Goal: Task Accomplishment & Management: Manage account settings

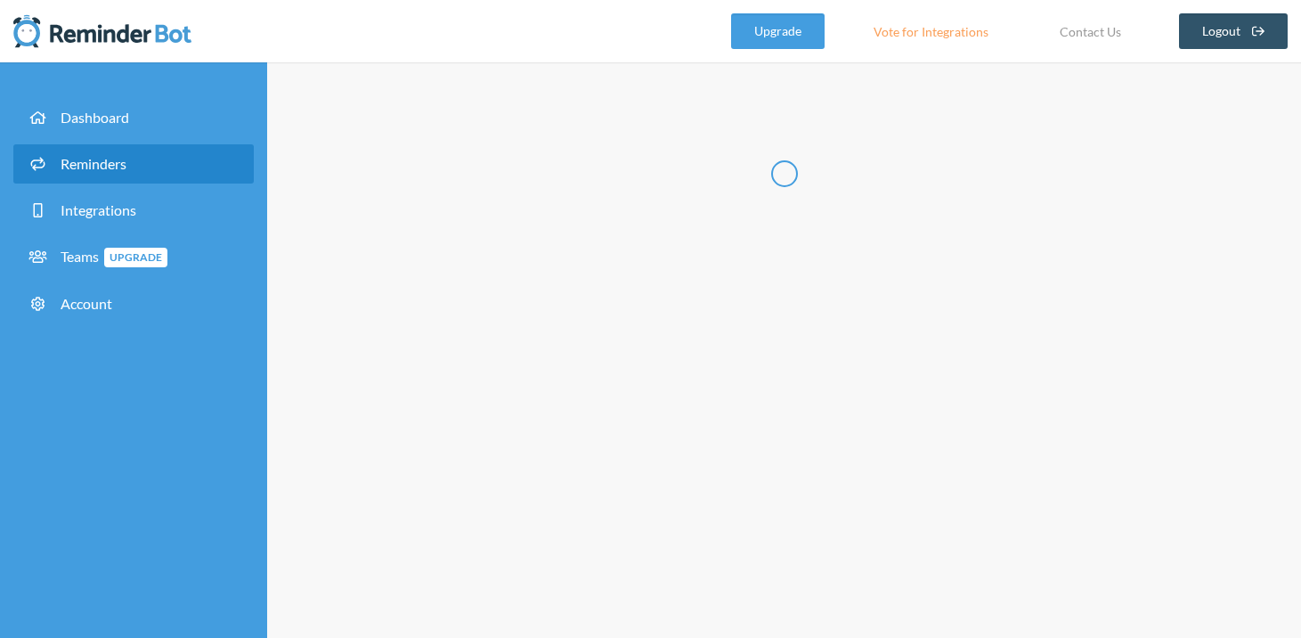
click at [159, 156] on link "Reminders" at bounding box center [133, 163] width 240 height 39
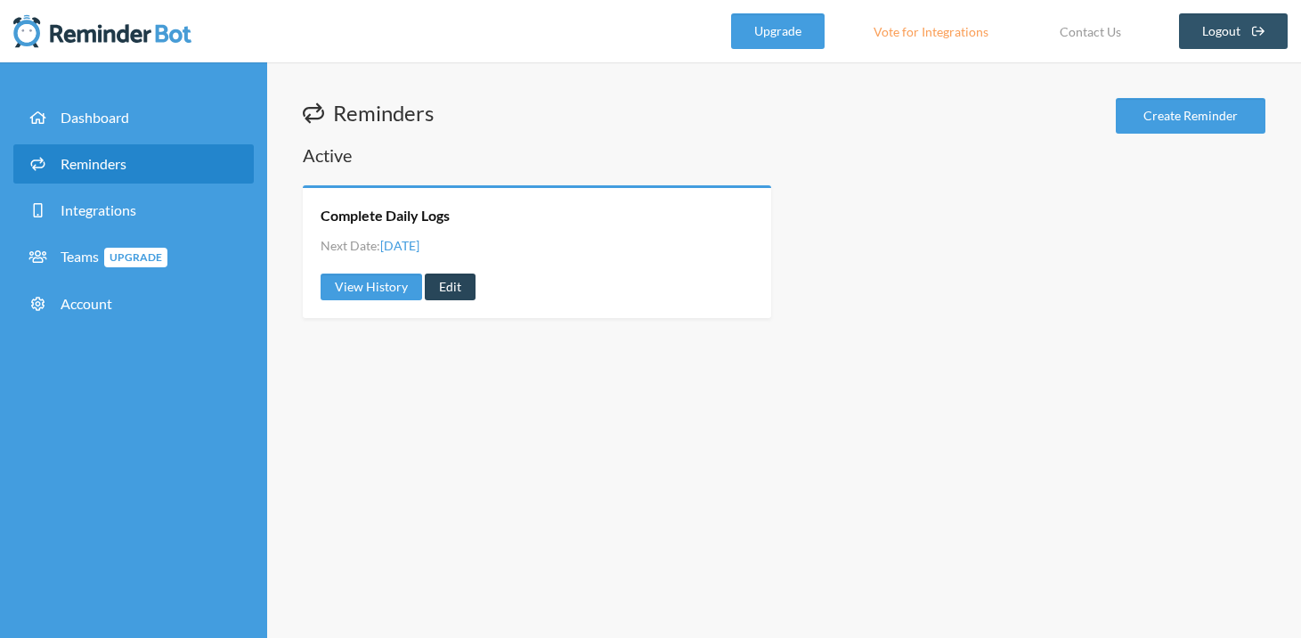
click at [446, 284] on link "Edit" at bounding box center [450, 286] width 51 height 27
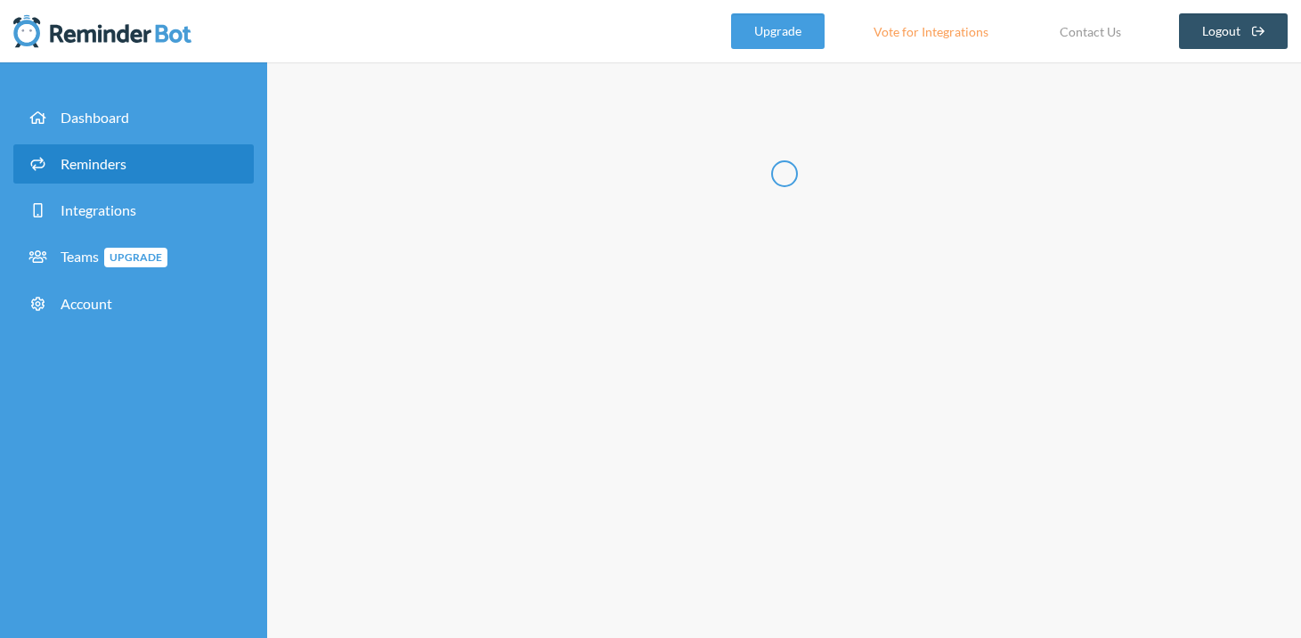
type input "Complete Daily Logs"
checkbox input "true"
checkbox input "false"
select select "08:30:00"
select select "09:30:00"
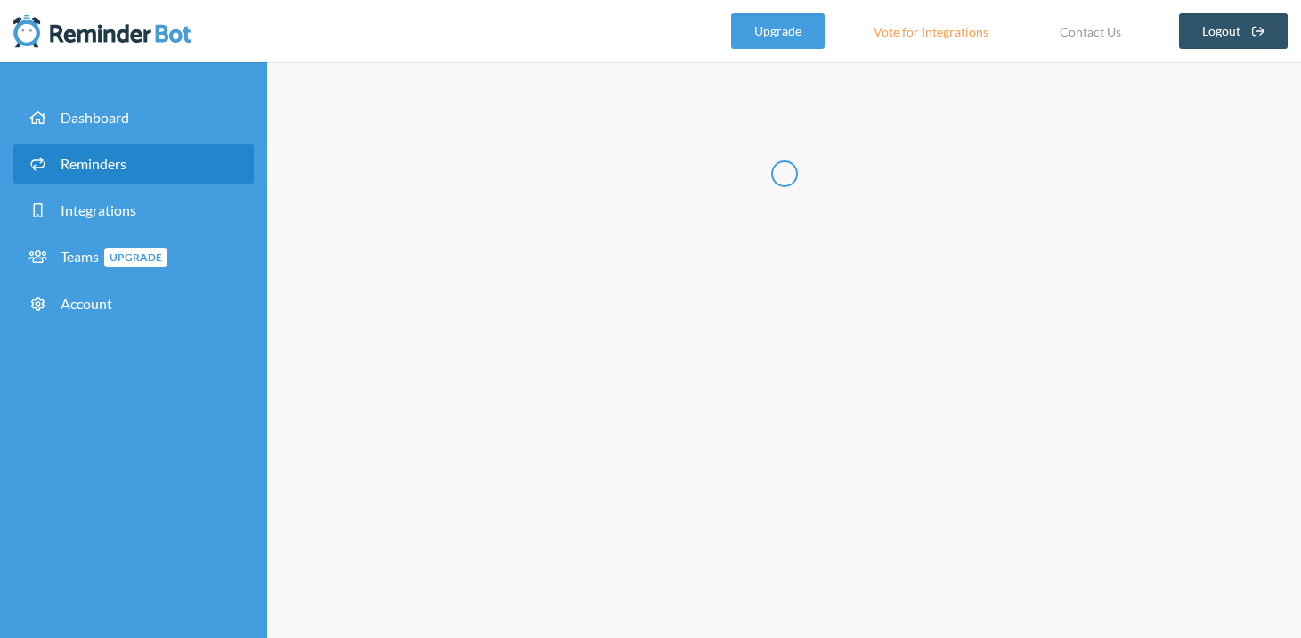
select select "spaces/AAAAM-UHEUI"
select select "10:30:00"
select select "11:30:00"
select select "spaces/AAAAM-UHEUI"
select select "12:30:00"
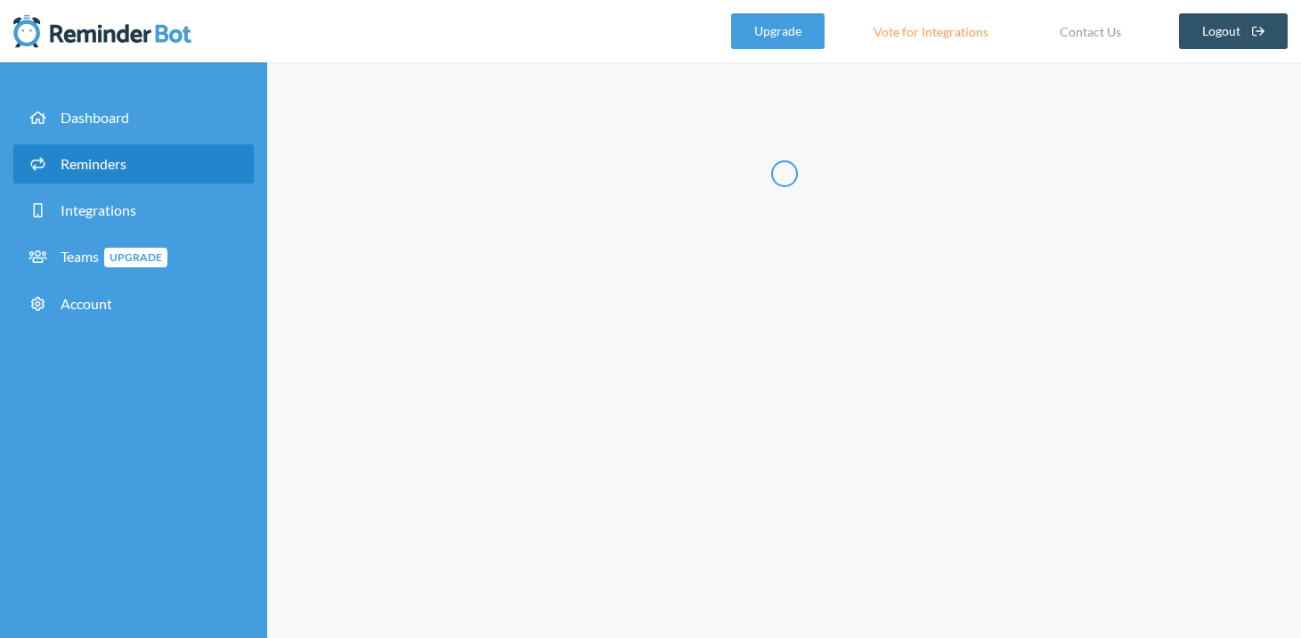
select select "13:30:00"
select select "spaces/AAAAM-UHEUI"
select select "14:30:00"
select select "15:30:00"
select select "spaces/AAAAM-UHEUI"
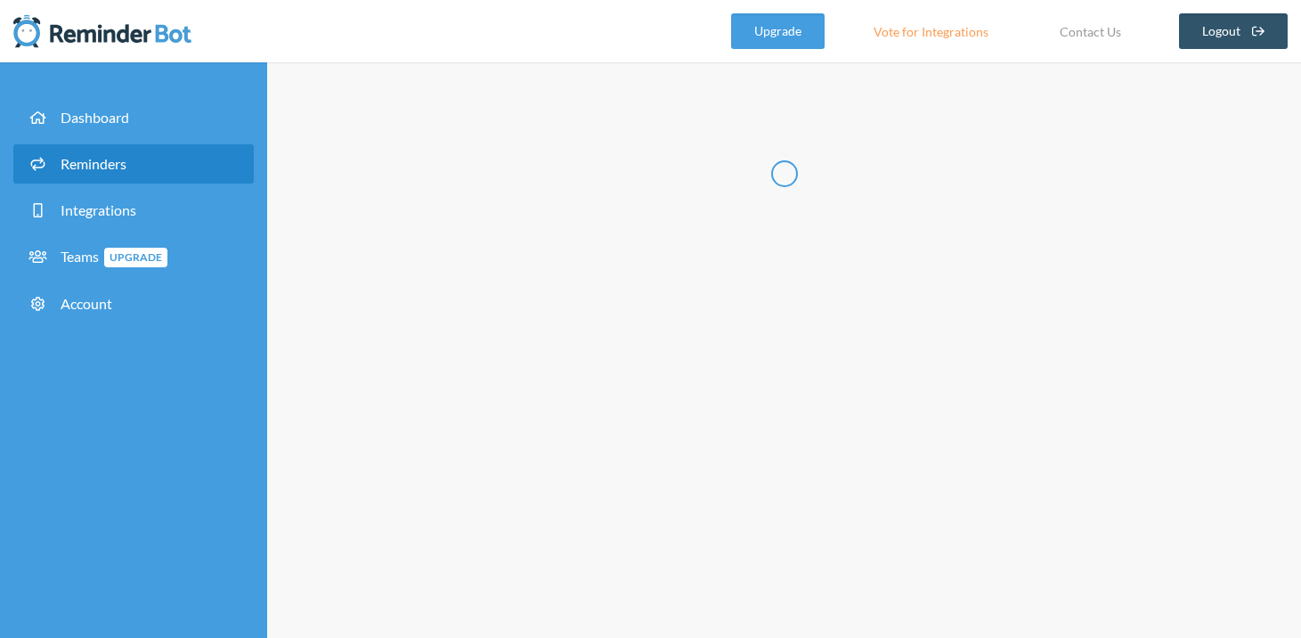
select select "16:30:00"
select select "17:30:00"
select select "spaces/AAAAM-UHEUI"
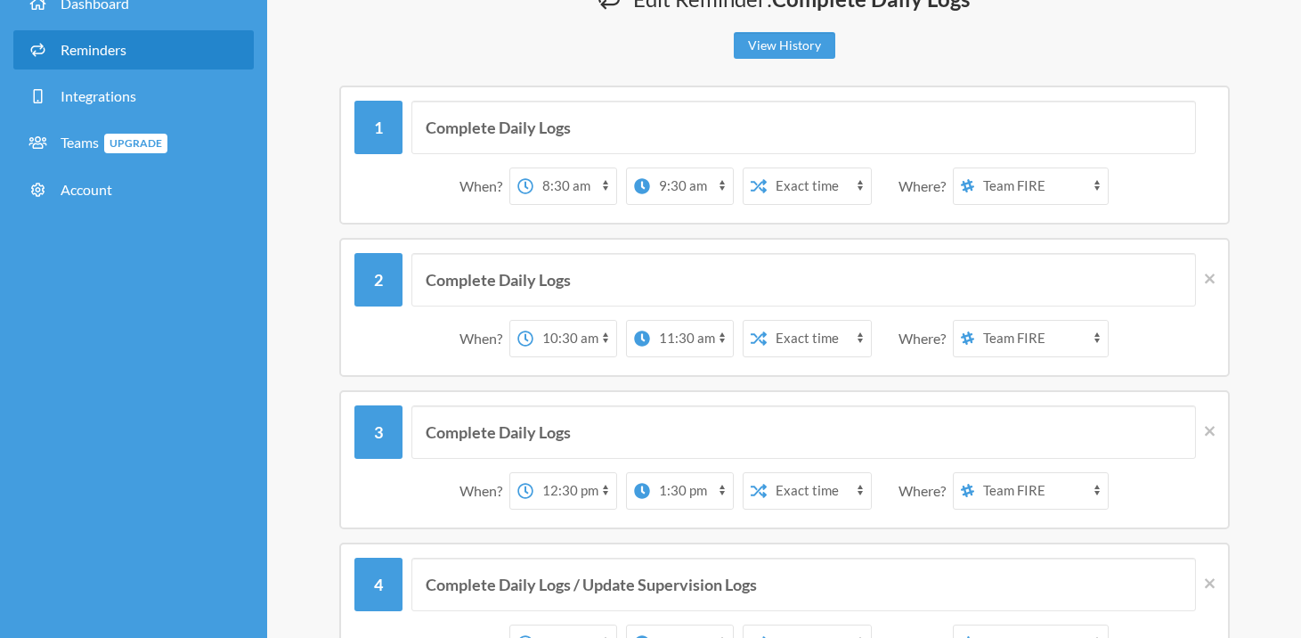
scroll to position [99, 0]
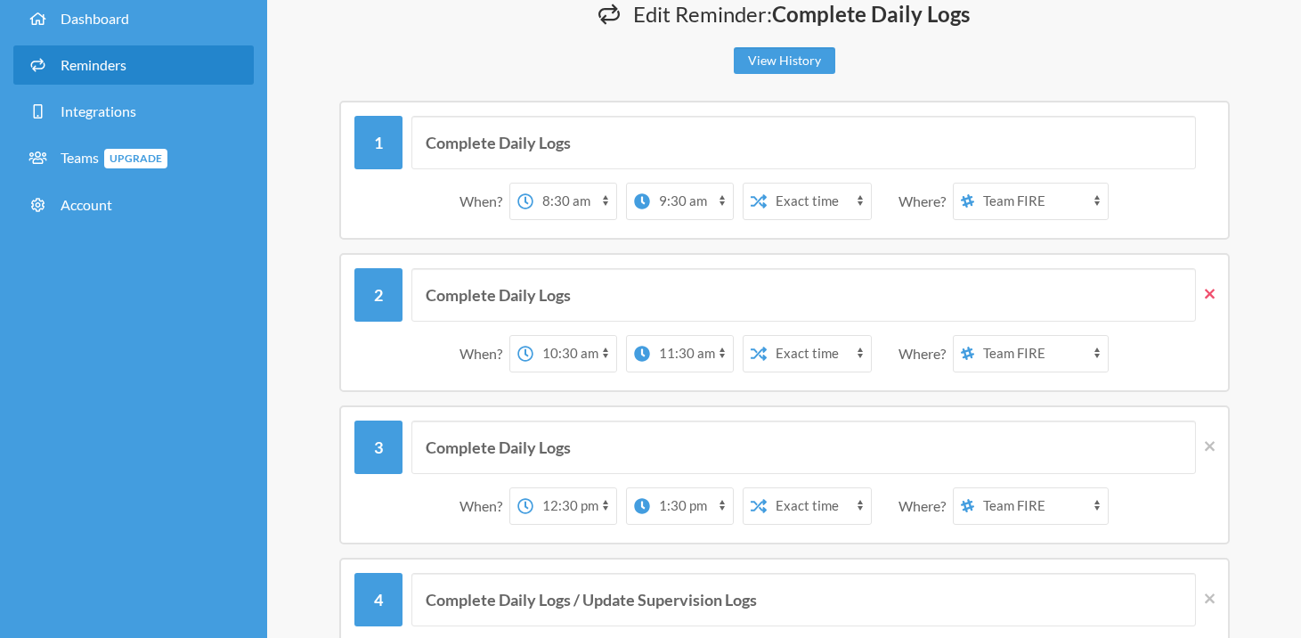
click at [1211, 291] on icon at bounding box center [1210, 294] width 10 height 10
select select "12:30:00"
select select "13:30:00"
type input "Complete Daily Logs / Update Supervision Logs"
select select "14:30:00"
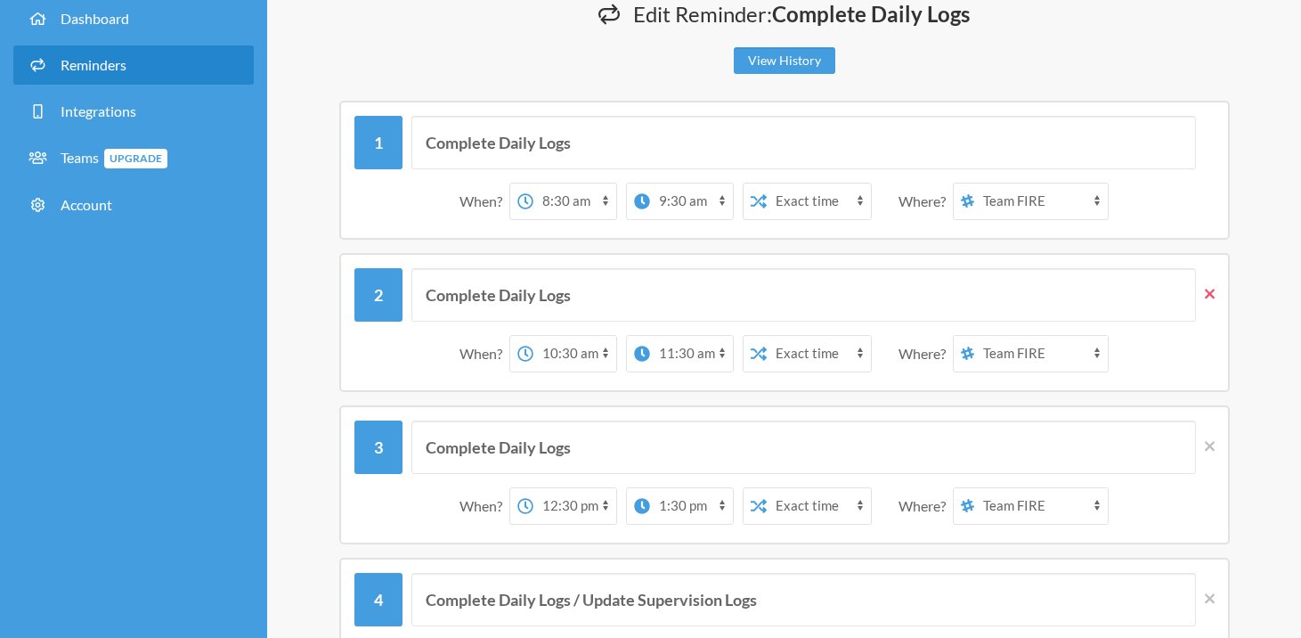
select select "15:30:00"
type input "Complete Daily Logs"
select select "16:30:00"
select select "17:30:00"
click at [606, 200] on select "12:00 am 12:15 am 12:30 am 12:45 am 1:00 am 1:15 am 1:30 am 1:45 am 2:00 am 2:1…" at bounding box center [574, 201] width 83 height 36
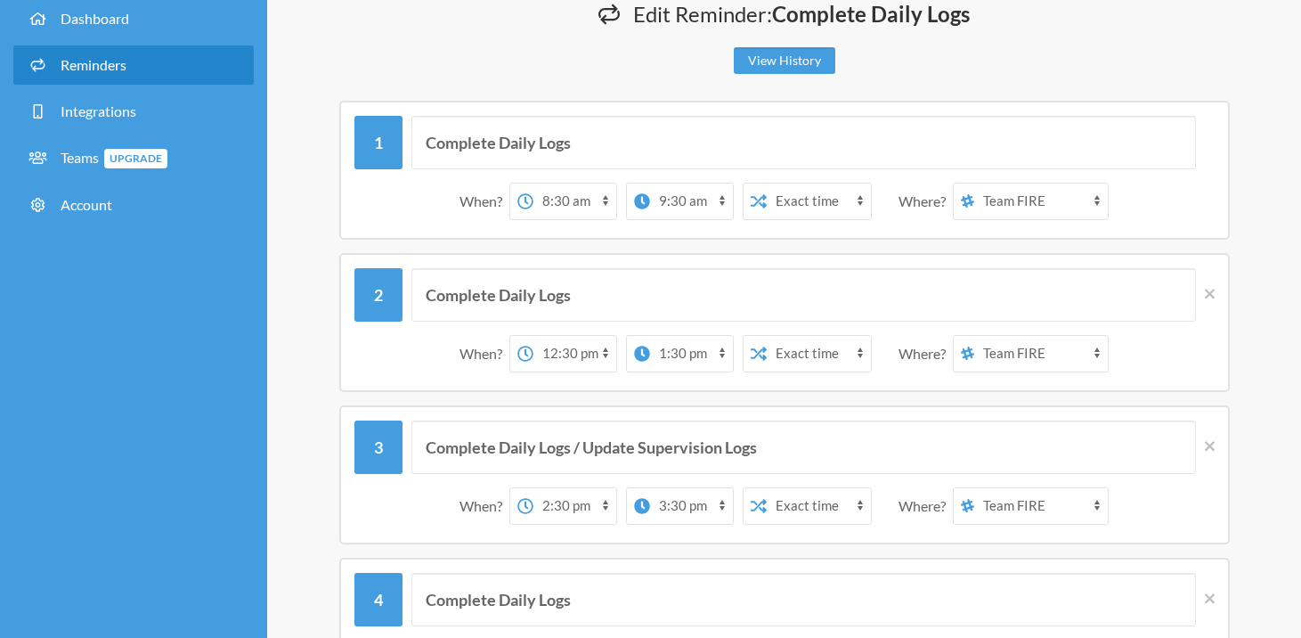
select select "10:30:00"
click at [533, 183] on select "12:00 am 12:15 am 12:30 am 12:45 am 1:00 am 1:15 am 1:30 am 1:45 am 2:00 am 2:1…" at bounding box center [574, 201] width 83 height 36
click at [688, 194] on select "12:00 am 12:15 am 12:30 am 12:45 am 1:00 am 1:15 am 1:30 am 1:45 am 2:00 am 2:1…" at bounding box center [663, 201] width 83 height 36
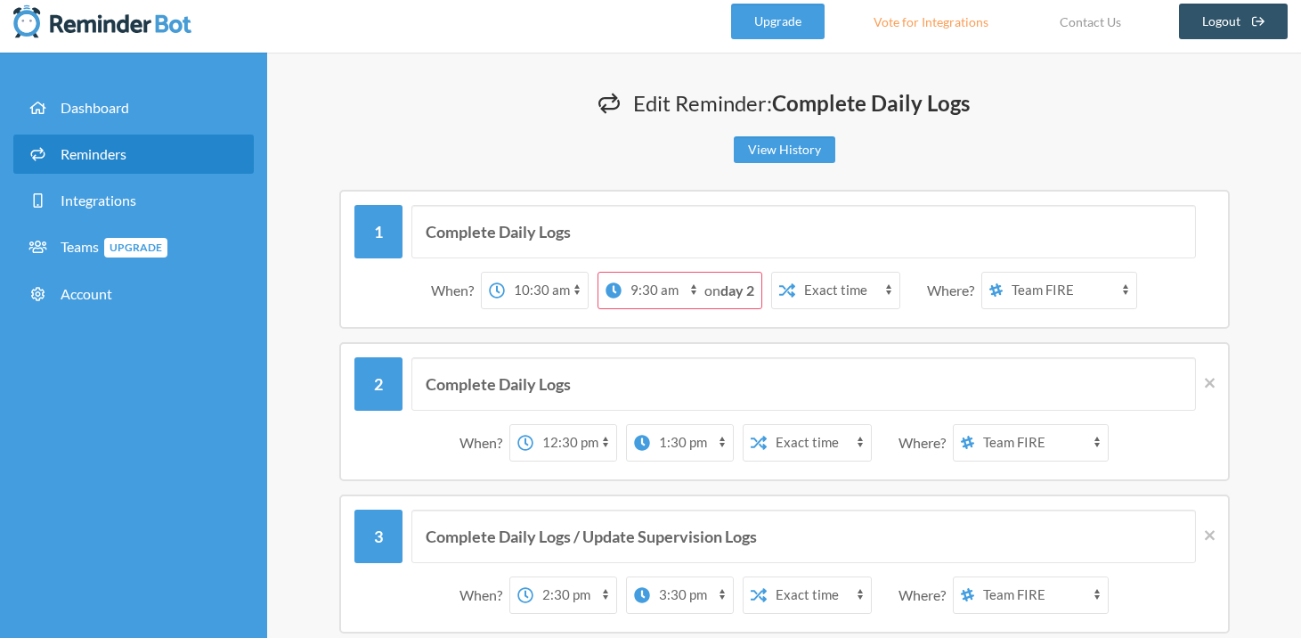
scroll to position [0, 0]
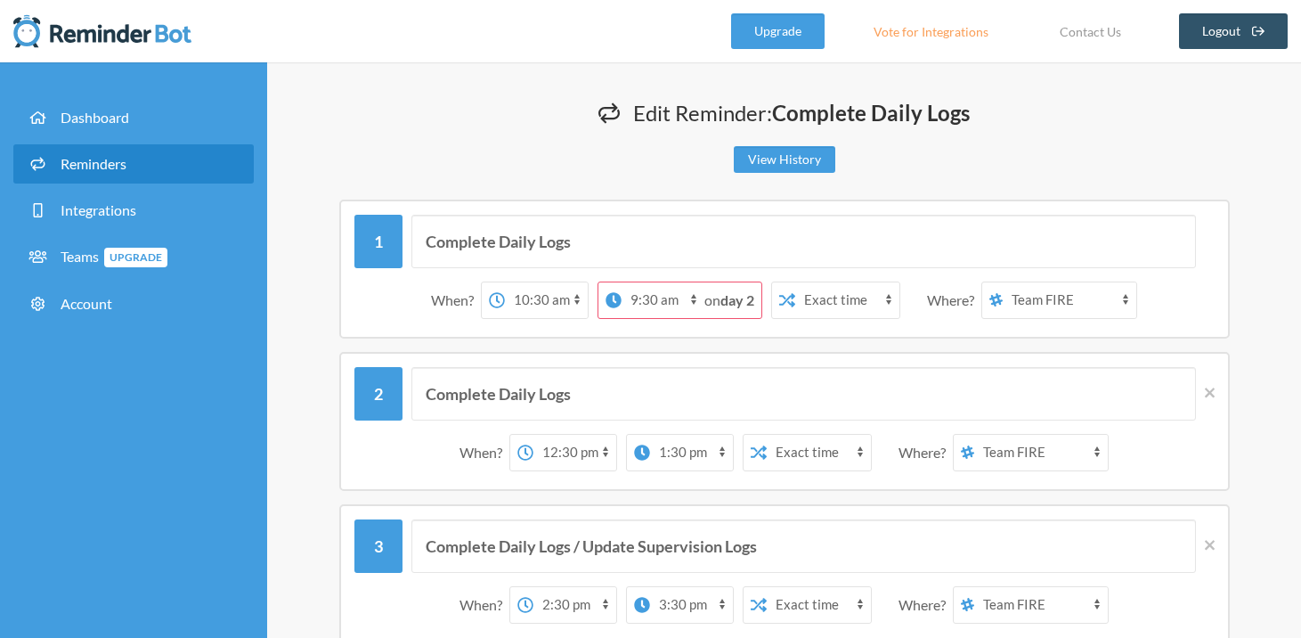
click at [686, 298] on select "12:00 am 12:15 am 12:30 am 12:45 am 1:00 am 1:15 am 1:30 am 1:45 am 2:00 am 2:1…" at bounding box center [663, 300] width 83 height 36
select select "11:30:00"
click at [648, 282] on select "12:00 am 12:15 am 12:30 am 12:45 am 1:00 am 1:15 am 1:30 am 1:45 am 2:00 am 2:1…" at bounding box center [663, 300] width 83 height 36
click at [1087, 177] on div "Edit Reminder: Complete Daily Logs View History" at bounding box center [784, 140] width 963 height 84
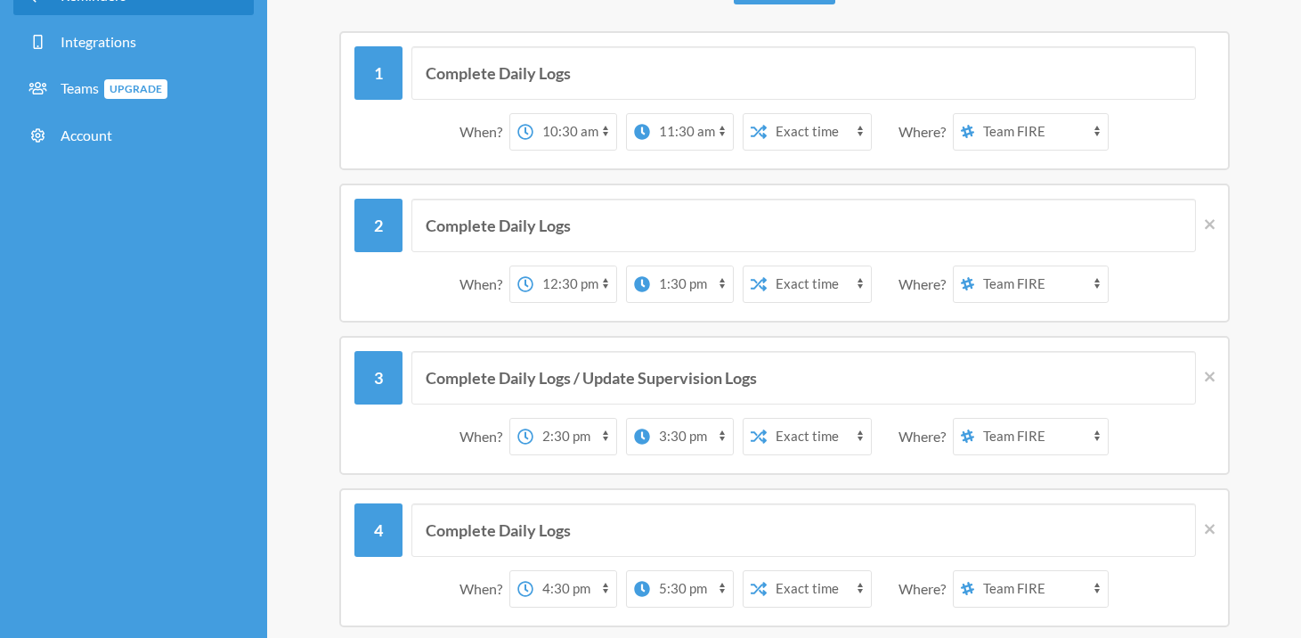
scroll to position [170, 0]
click at [1212, 225] on icon at bounding box center [1210, 222] width 10 height 10
type input "Complete Daily Logs / Update Supervision Logs"
select select "14:30:00"
select select "15:30:00"
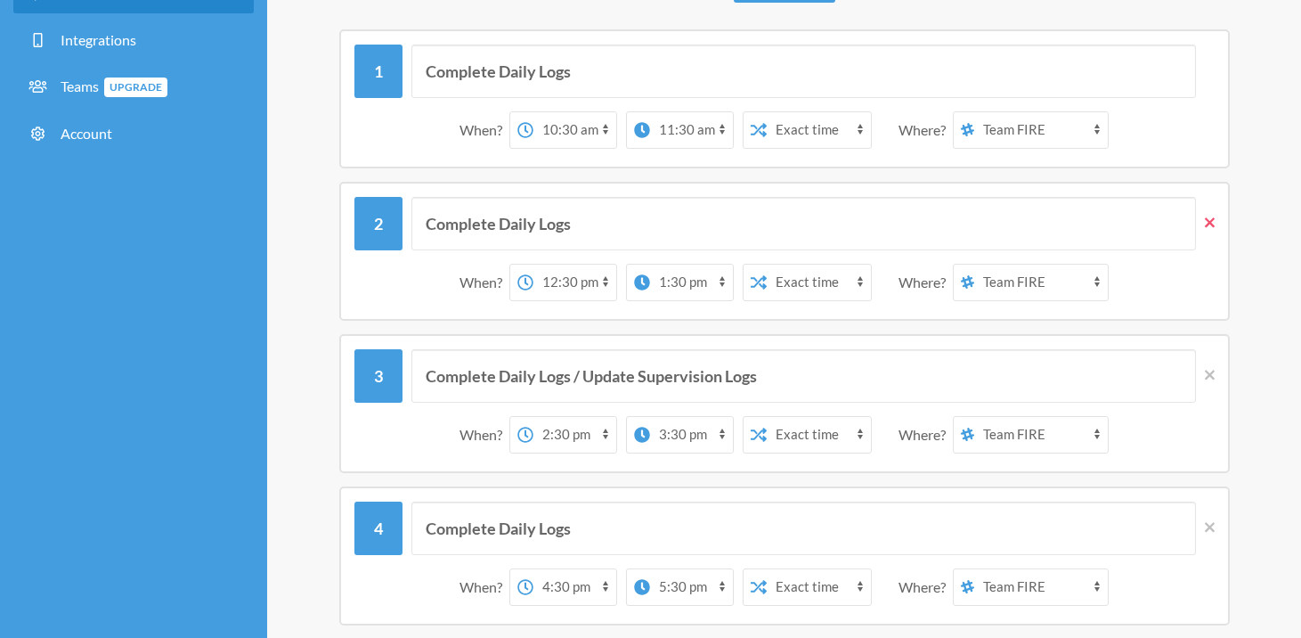
type input "Complete Daily Logs"
select select "16:30:00"
select select "17:30:00"
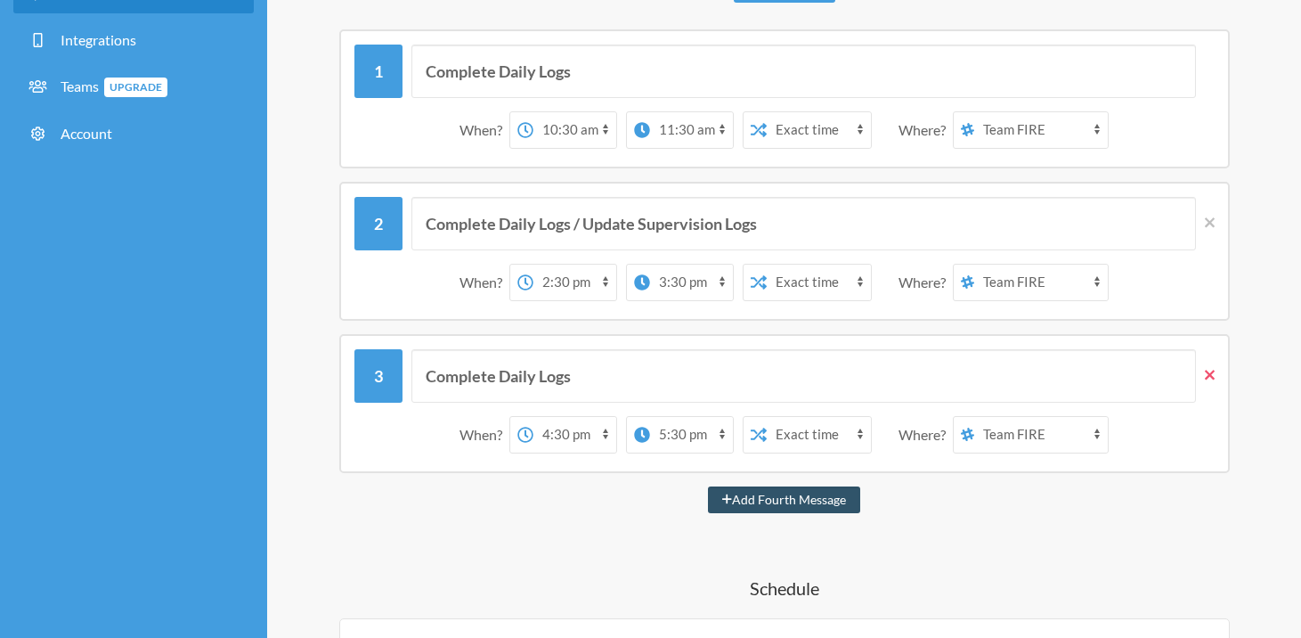
click at [1207, 386] on link at bounding box center [1205, 375] width 19 height 53
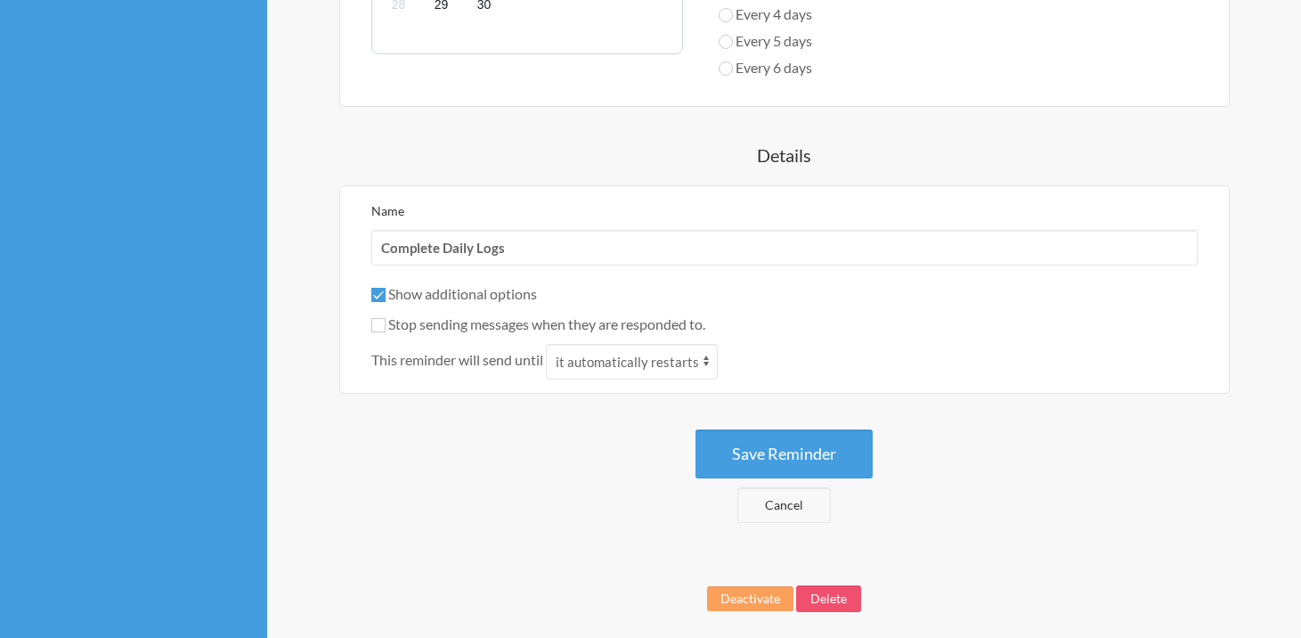
scroll to position [1004, 0]
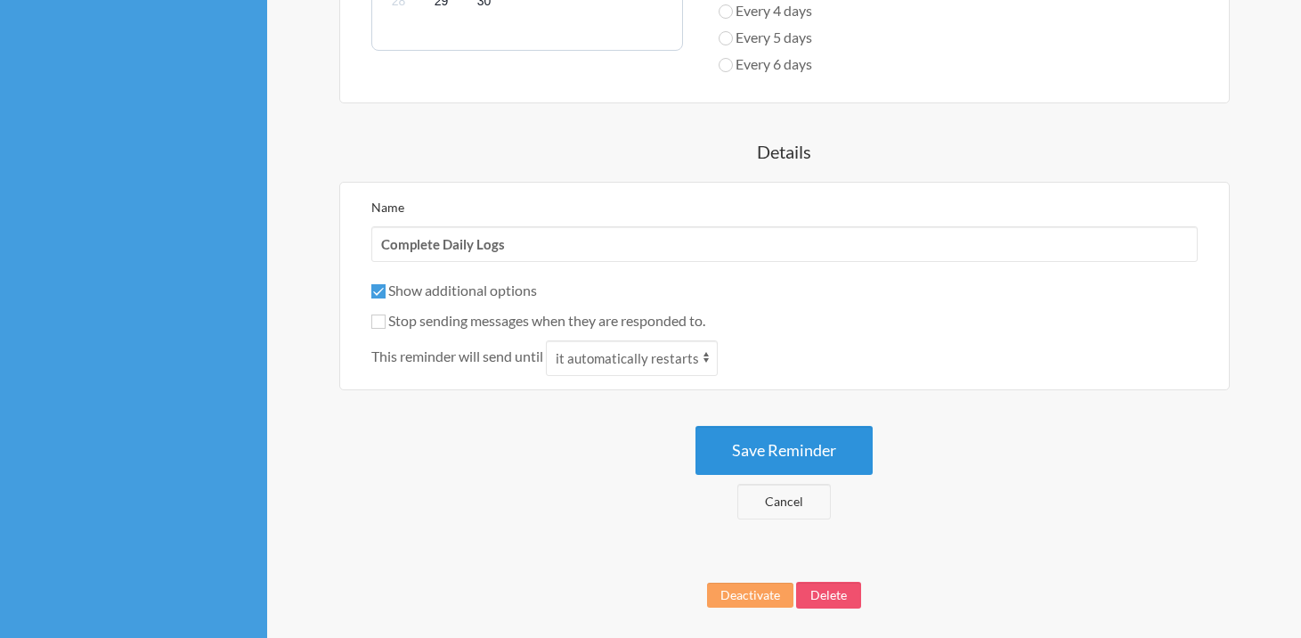
click at [786, 446] on button "Save Reminder" at bounding box center [783, 450] width 177 height 49
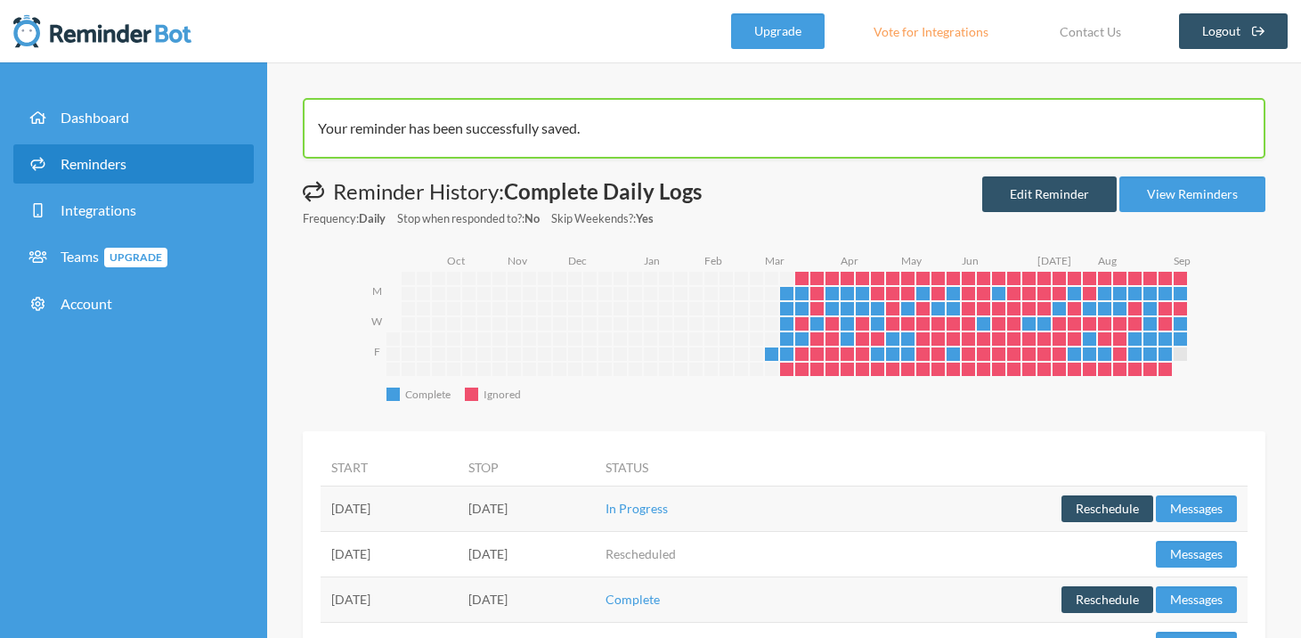
click at [155, 163] on link "Reminders" at bounding box center [133, 163] width 240 height 39
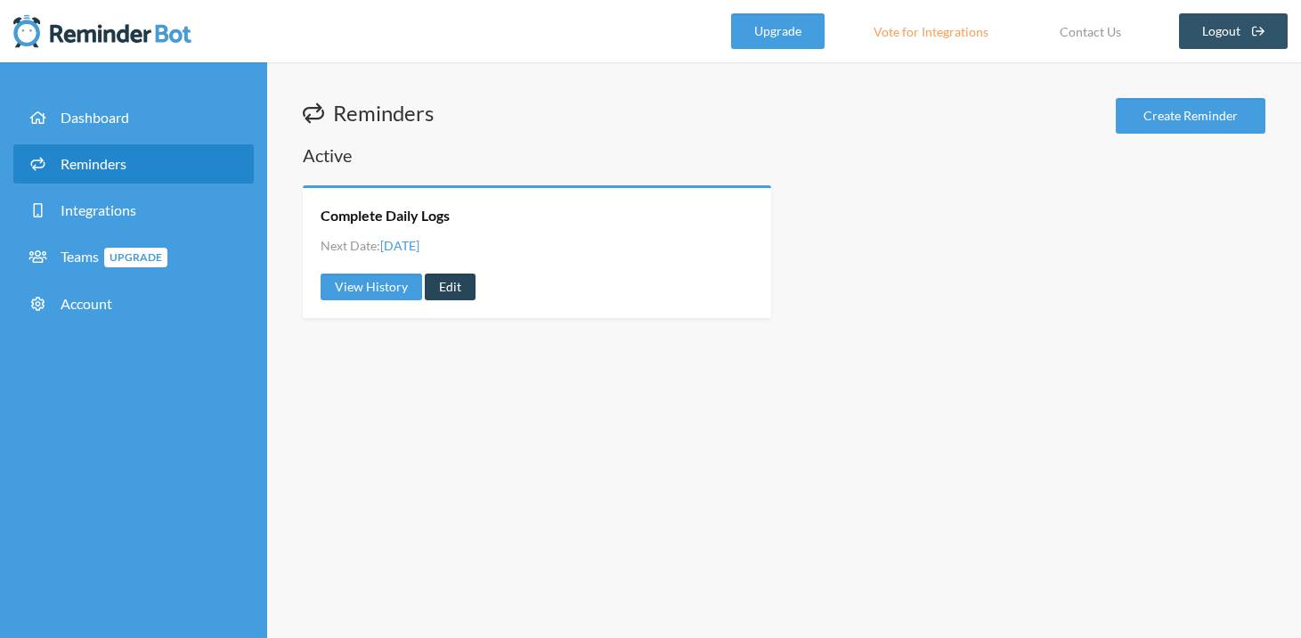
click at [462, 289] on link "Edit" at bounding box center [450, 286] width 51 height 27
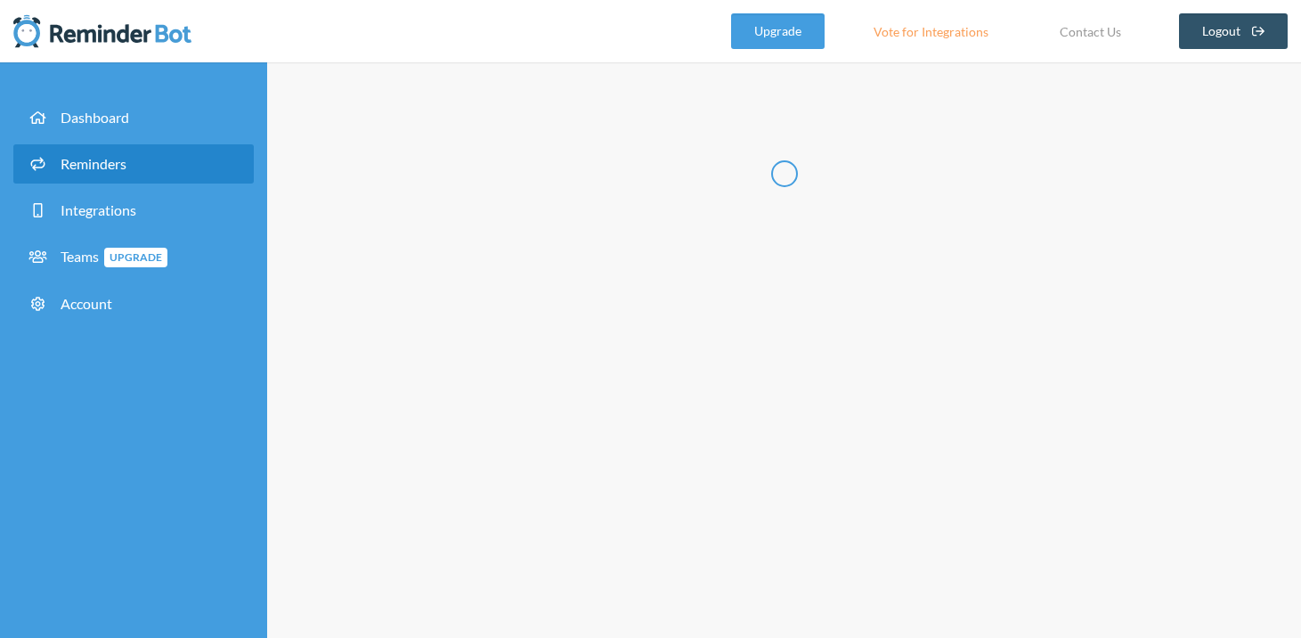
type input "Complete Daily Logs"
checkbox input "true"
checkbox input "false"
select select "10:30:00"
select select "11:30:00"
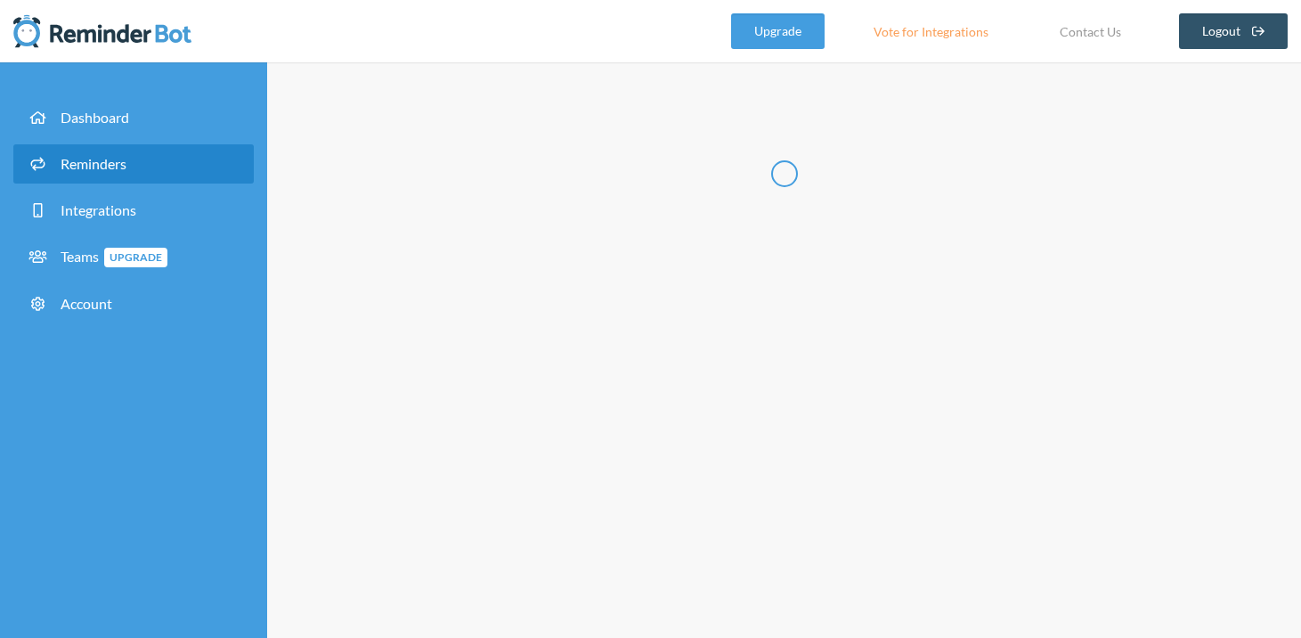
select select "14:30:00"
select select "15:30:00"
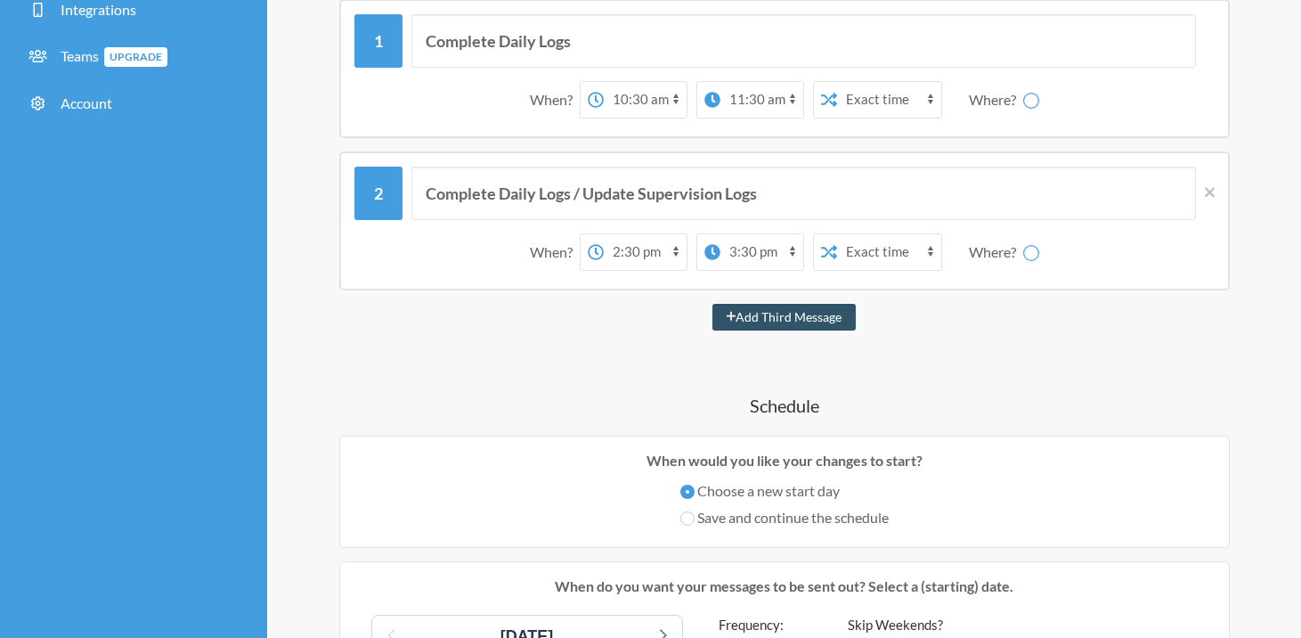
select select "spaces/AAAA3cEbT6Y"
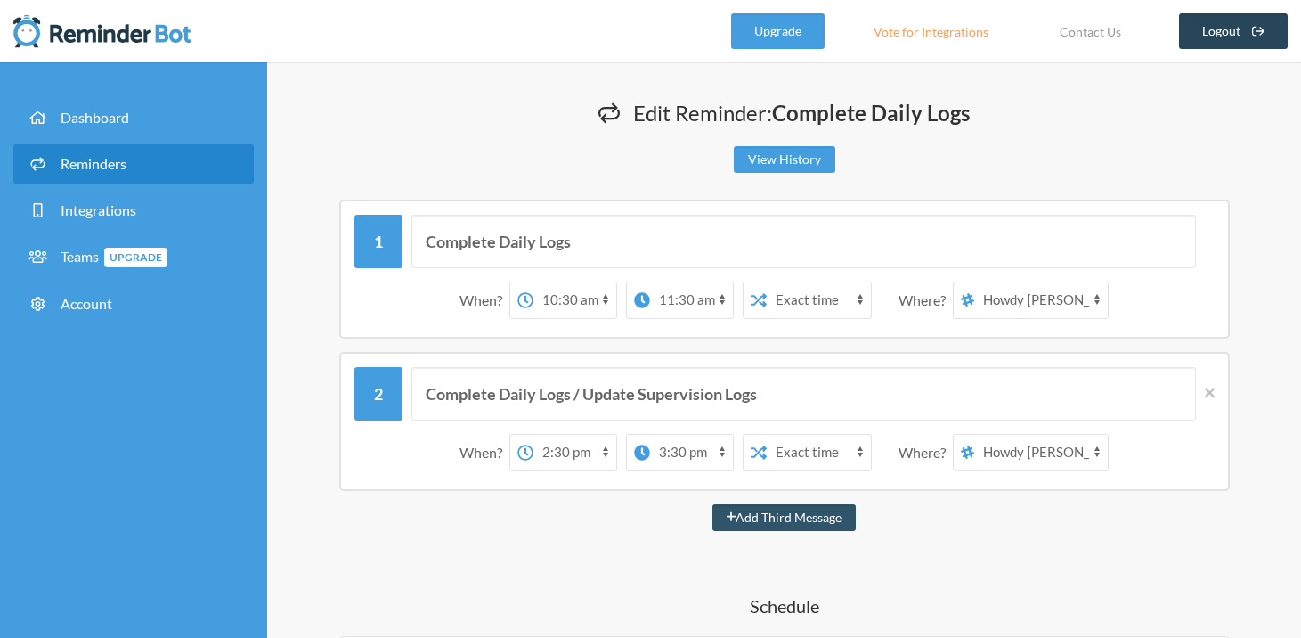
click at [1241, 22] on link "Logout" at bounding box center [1234, 31] width 110 height 36
